Goal: Register for event/course

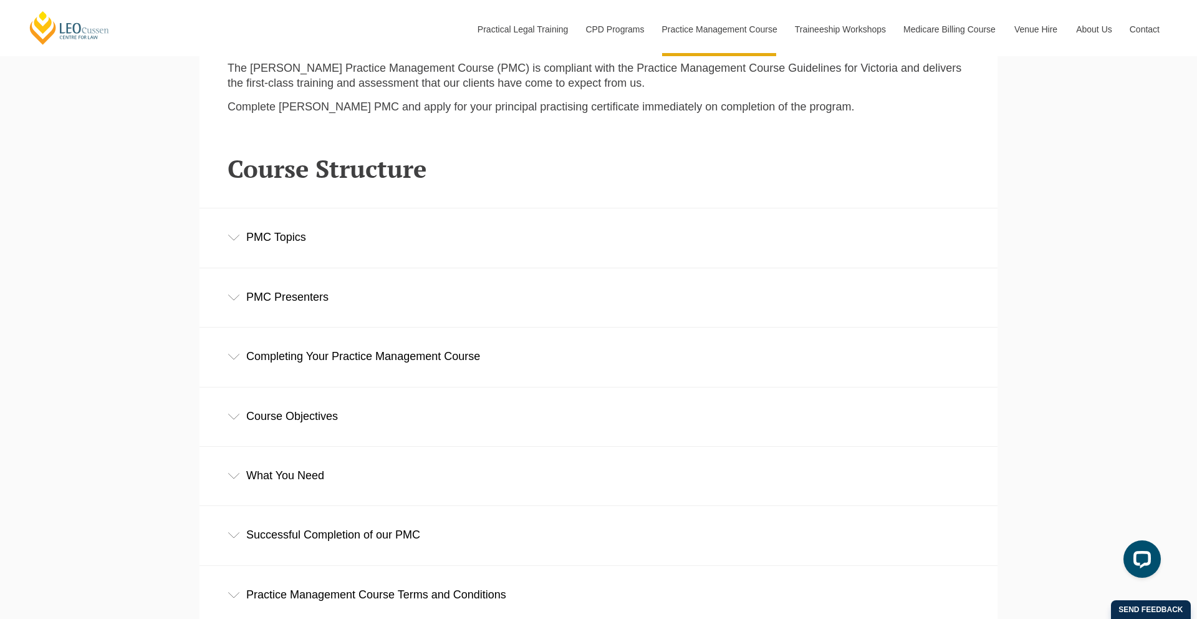
scroll to position [2198, 0]
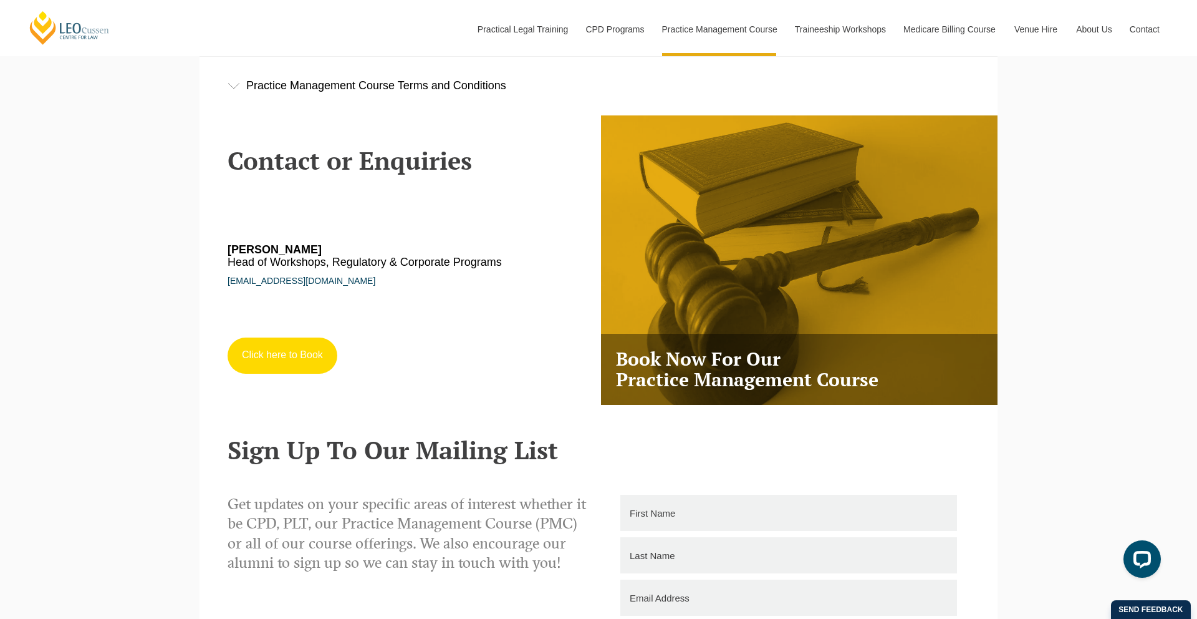
click at [287, 342] on link "Click here to Book" at bounding box center [283, 355] width 110 height 36
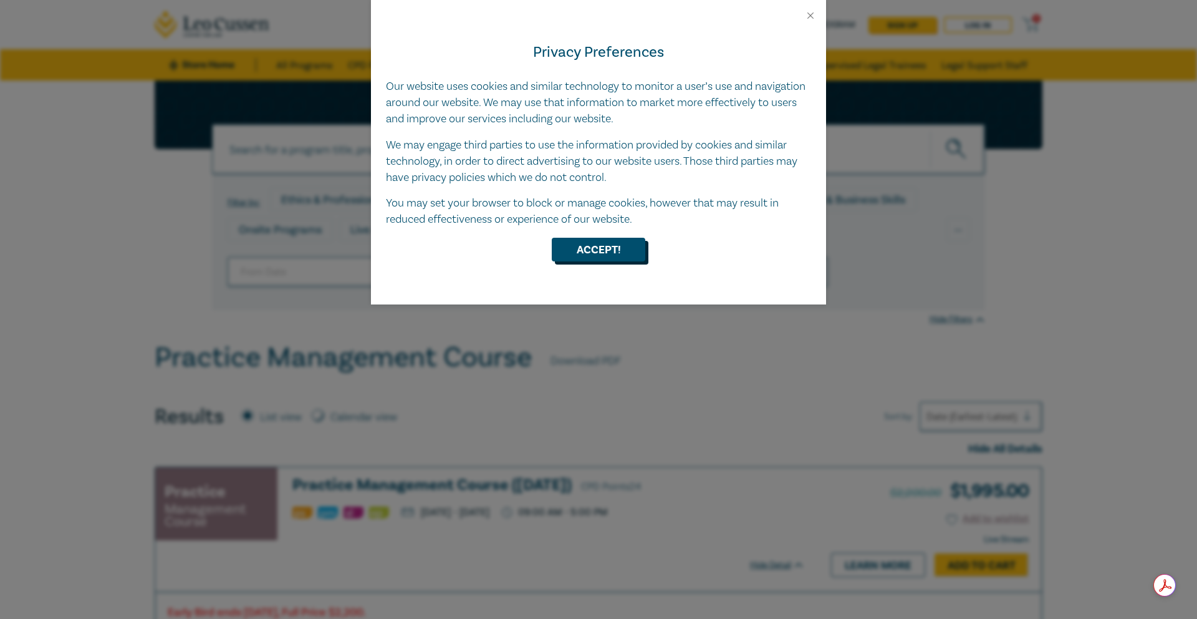
click at [601, 251] on button "Accept!" at bounding box center [599, 250] width 94 height 24
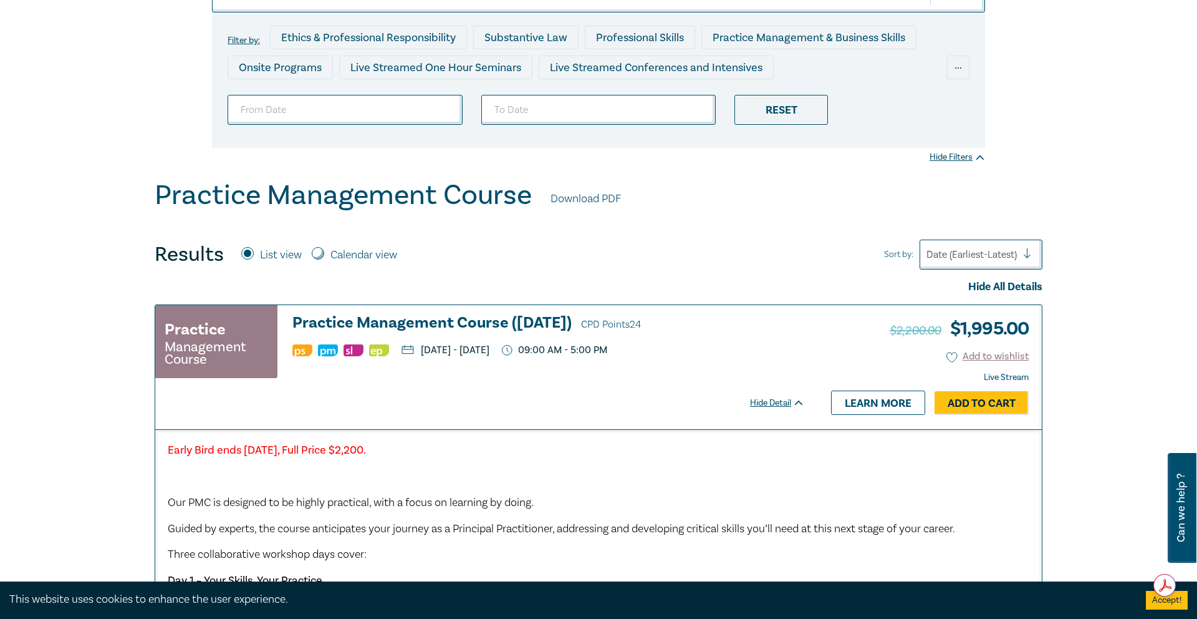
scroll to position [160, 0]
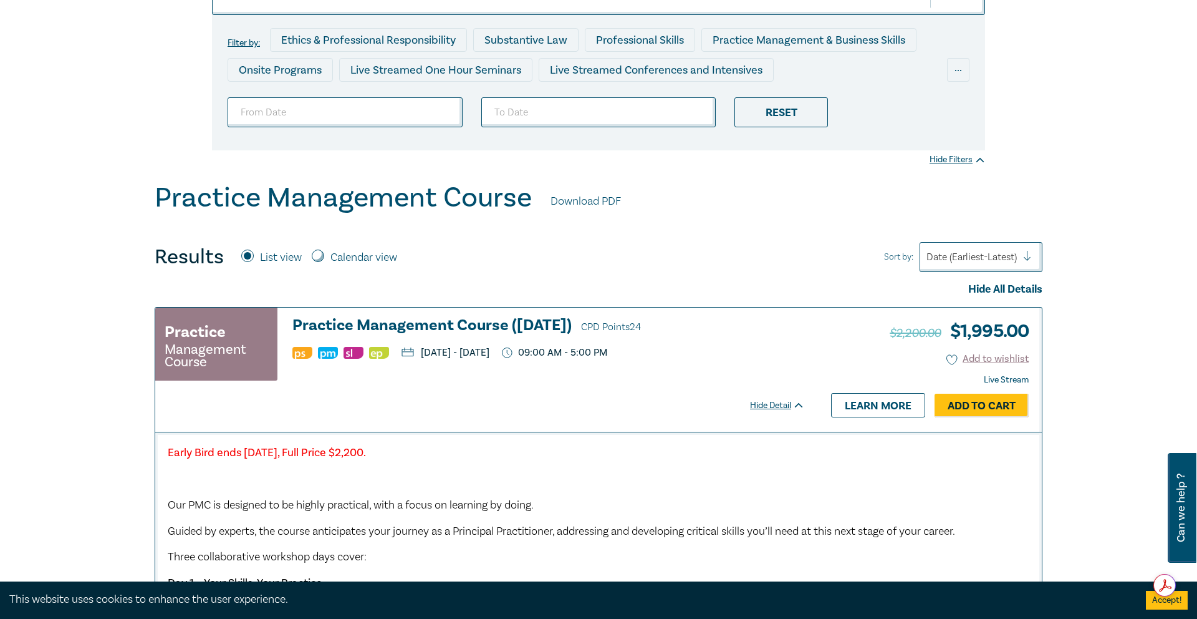
click at [316, 254] on input "Calendar view" at bounding box center [318, 255] width 12 height 12
radio input "true"
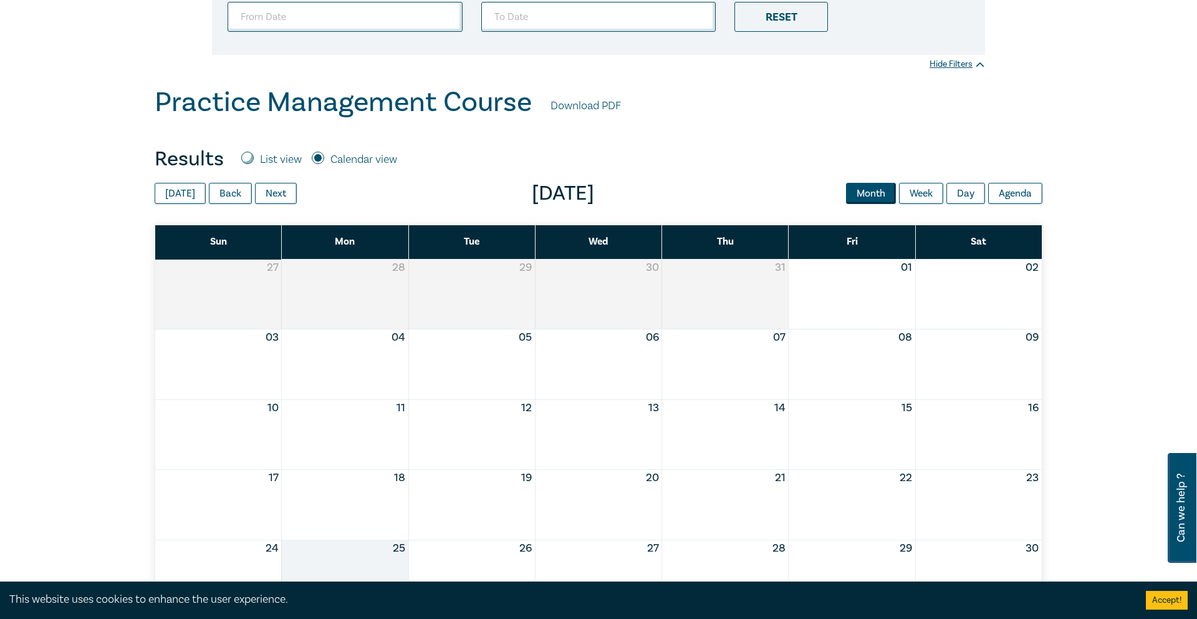
scroll to position [225, 0]
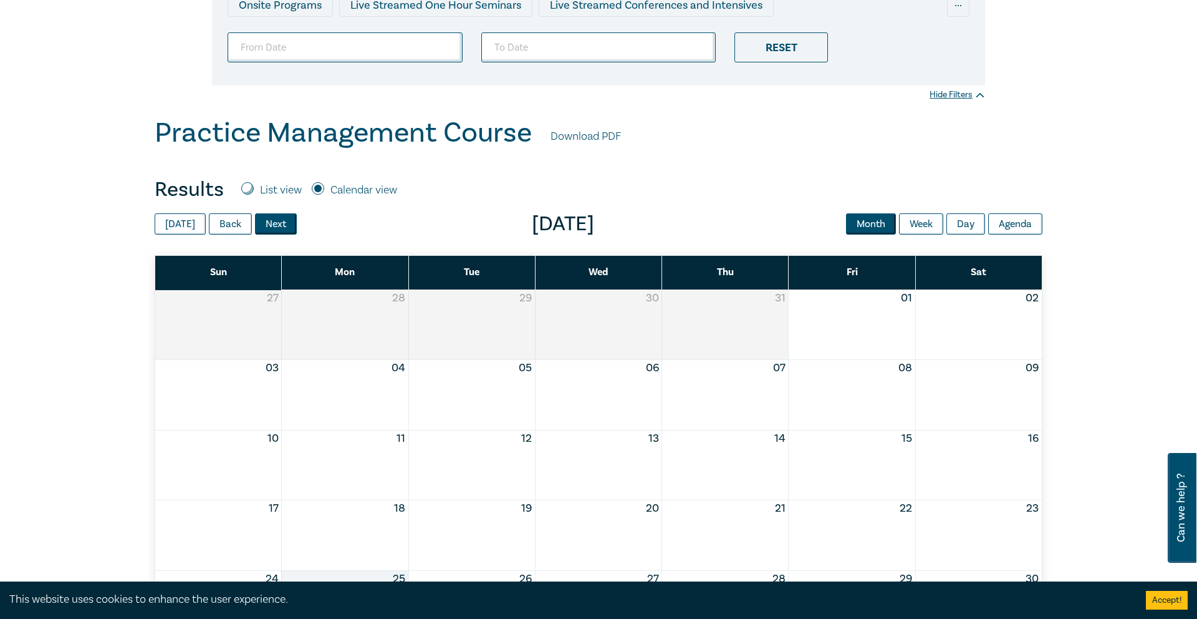
click at [275, 225] on button "Next" at bounding box center [276, 223] width 42 height 21
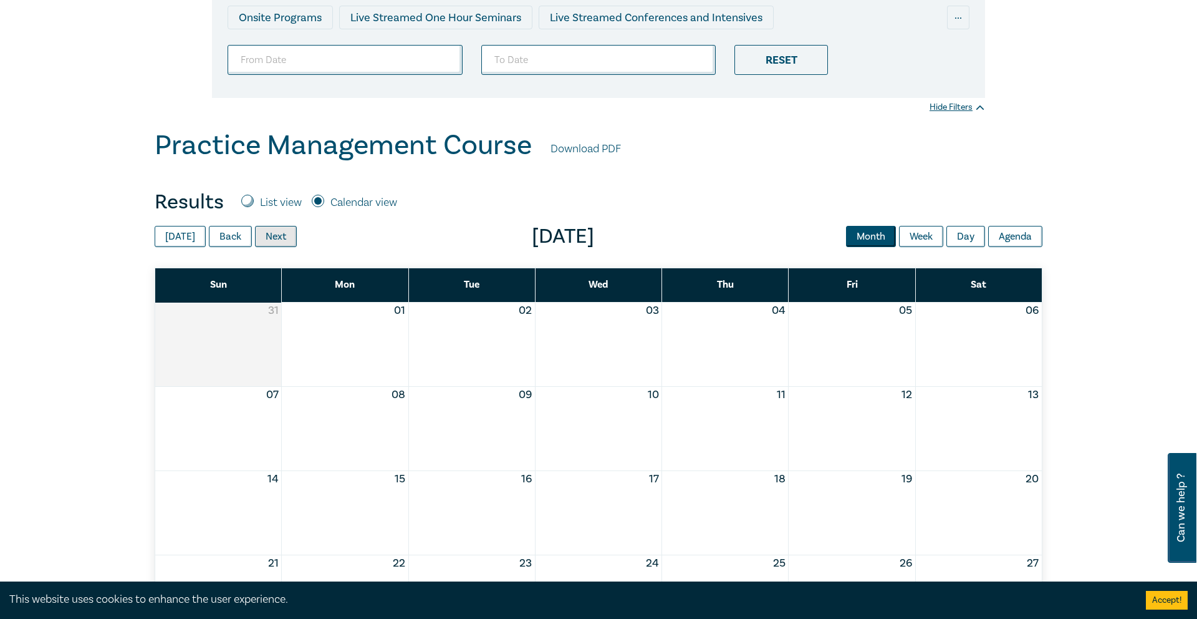
scroll to position [200, 0]
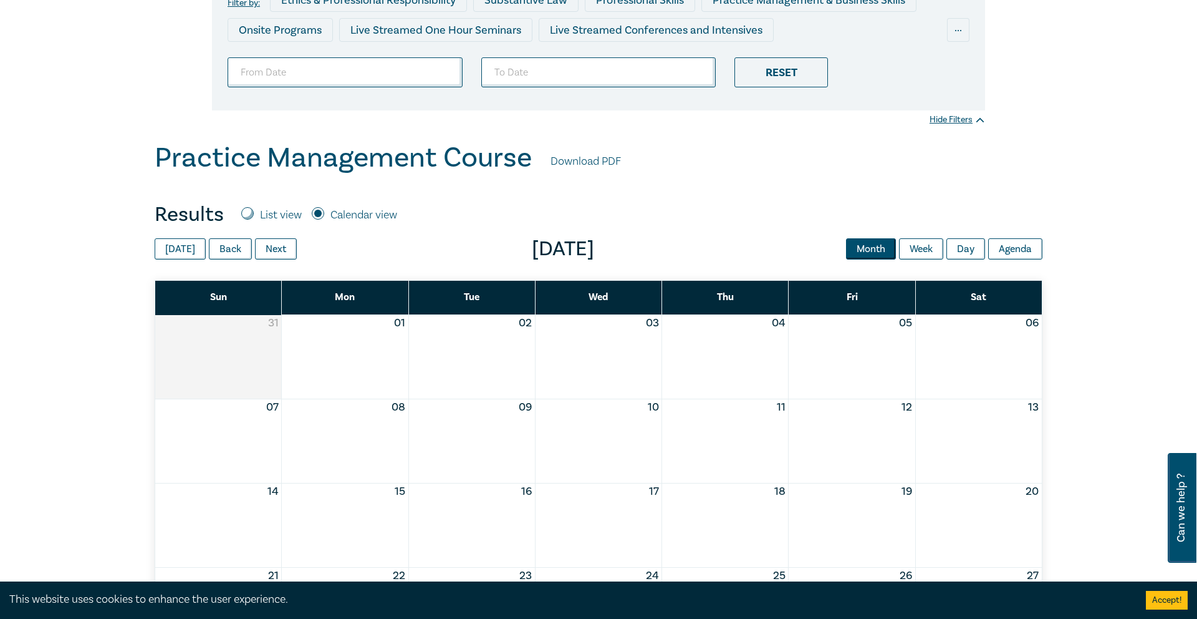
click at [246, 211] on input "List view" at bounding box center [247, 213] width 12 height 12
radio input "true"
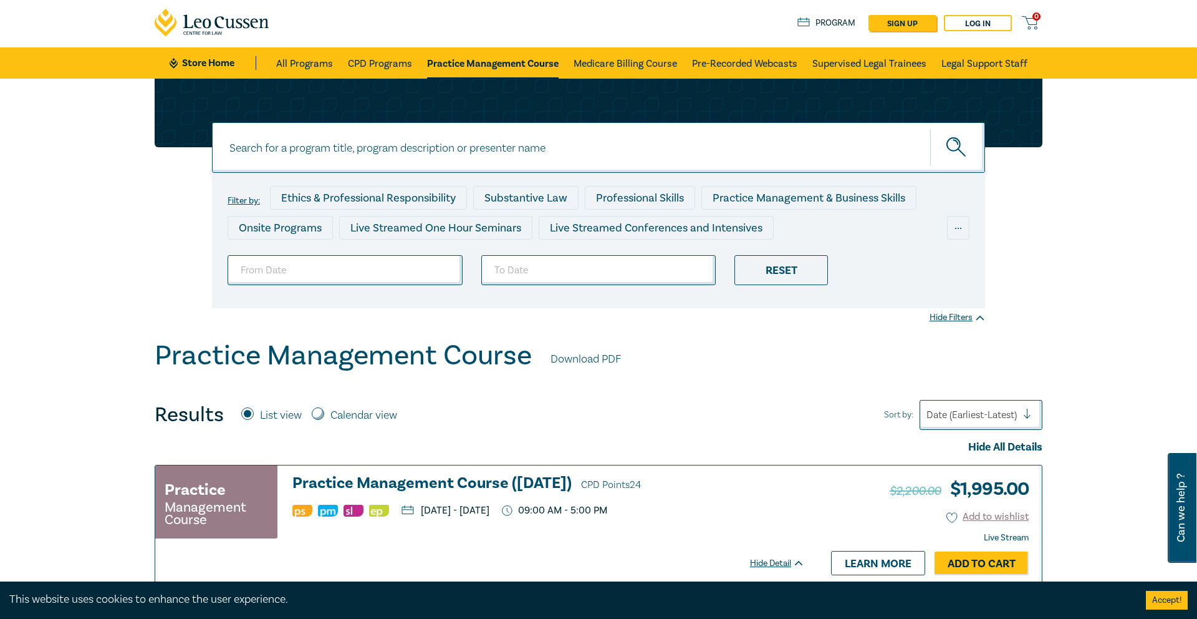
scroll to position [0, 0]
